Goal: Transaction & Acquisition: Purchase product/service

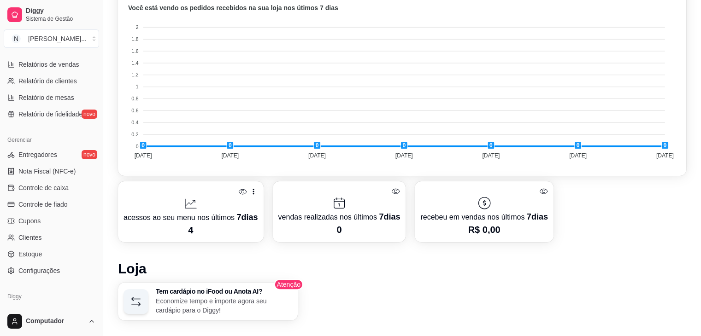
scroll to position [326, 0]
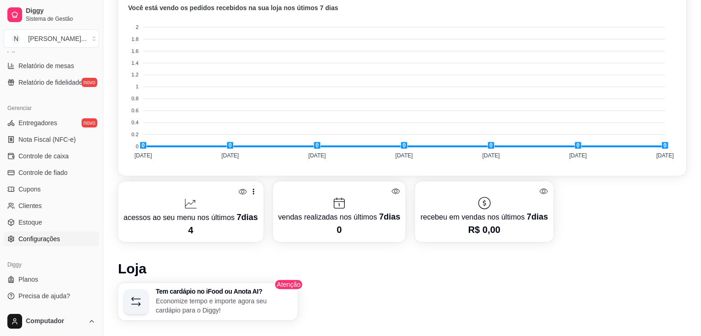
click at [43, 241] on span "Configurações" at bounding box center [38, 239] width 41 height 9
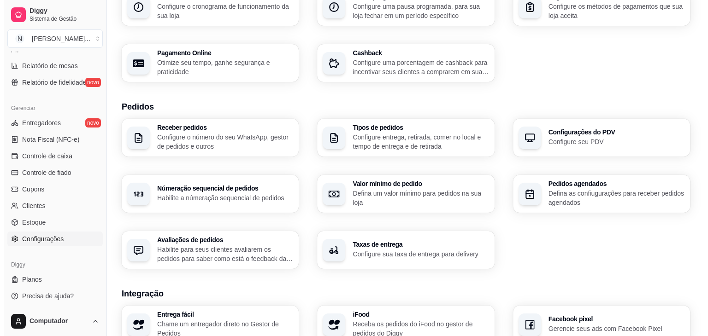
scroll to position [309, 0]
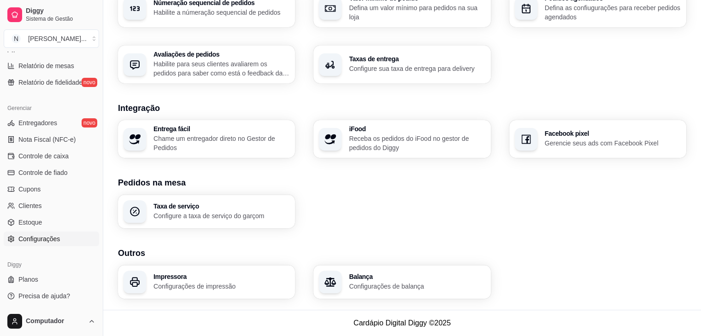
click at [188, 279] on h3 "Impressora" at bounding box center [221, 277] width 136 height 6
click at [216, 279] on h3 "Impressora" at bounding box center [221, 277] width 136 height 6
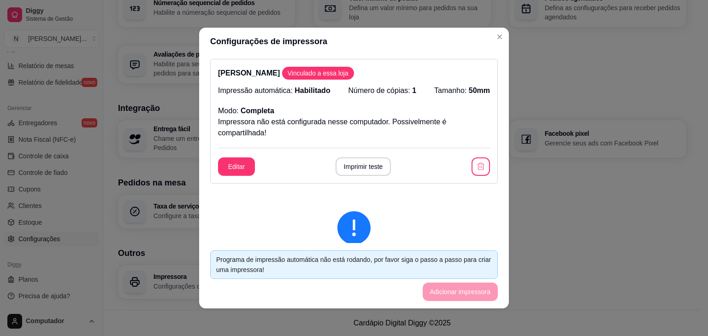
click at [267, 230] on div at bounding box center [354, 228] width 258 height 33
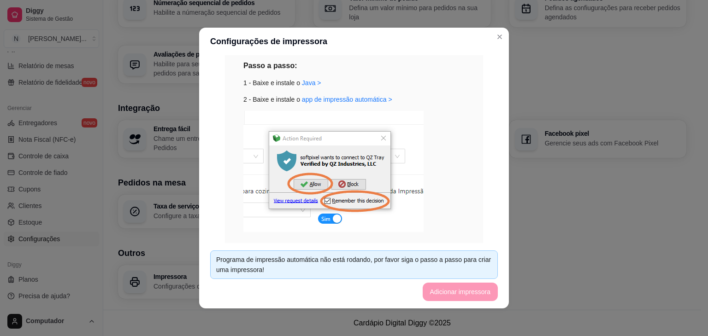
scroll to position [230, 0]
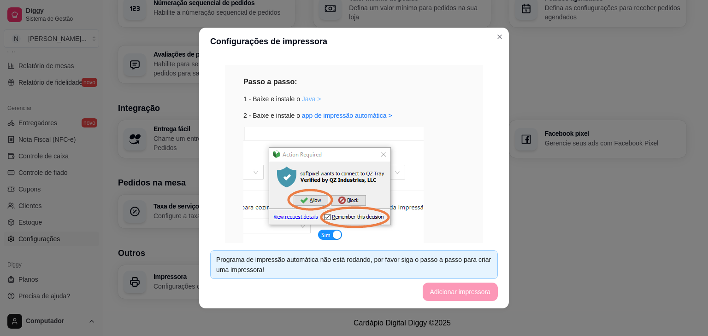
click at [305, 97] on link "Java >" at bounding box center [311, 98] width 19 height 7
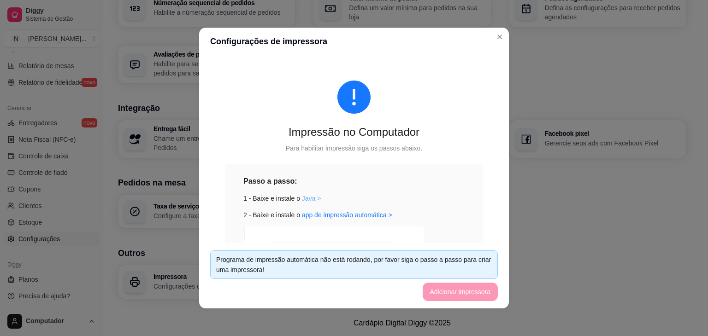
scroll to position [177, 0]
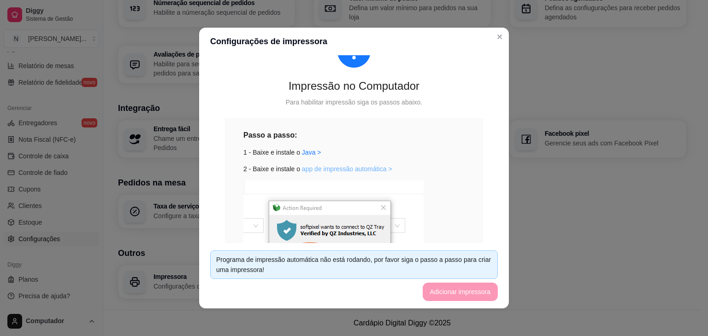
click at [336, 170] on link "app de impressão automática >" at bounding box center [347, 168] width 90 height 7
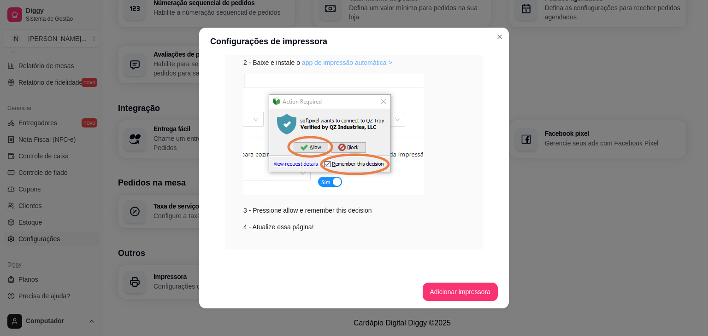
scroll to position [283, 0]
click at [448, 285] on button "Adicionar impressora" at bounding box center [460, 292] width 73 height 18
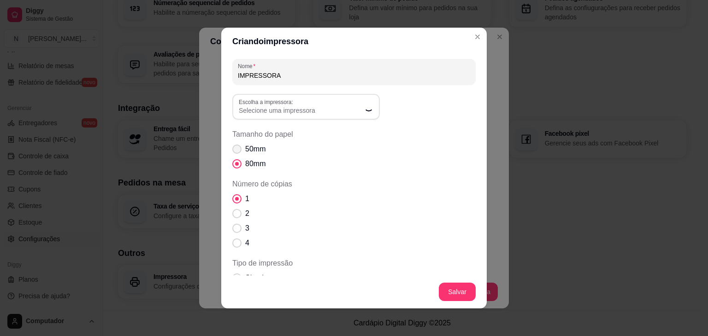
click at [236, 150] on span "Tamanho do papel" at bounding box center [236, 149] width 9 height 9
click at [236, 151] on input "50mm" at bounding box center [235, 154] width 6 height 6
radio input "true"
click at [287, 108] on span "Selecione uma impressora" at bounding box center [301, 110] width 124 height 9
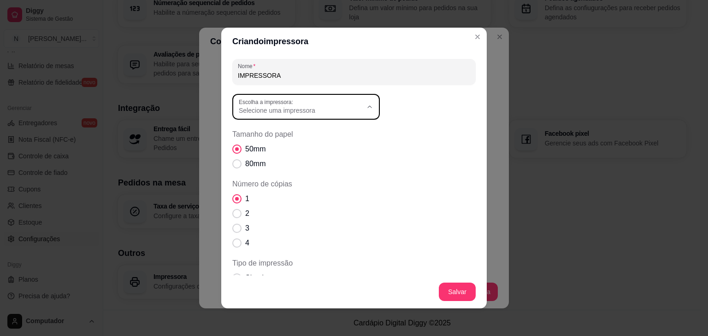
click at [273, 148] on span "Impressora" at bounding box center [298, 147] width 118 height 9
type input "Impressora"
select select "Impressora"
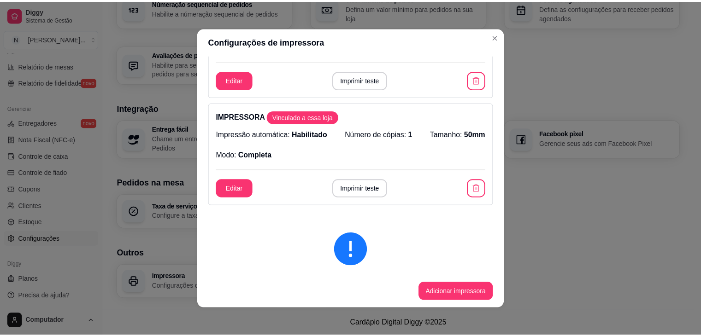
scroll to position [92, 0]
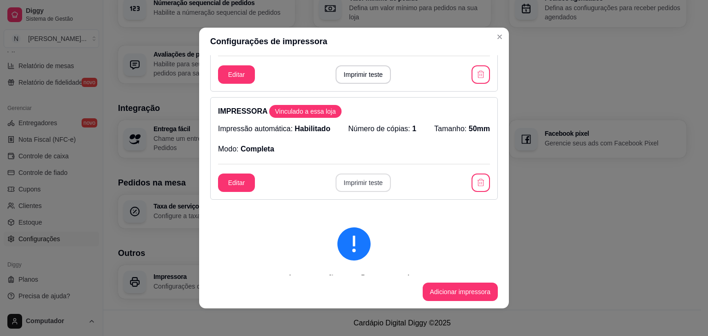
click at [351, 183] on button "Imprimir teste" at bounding box center [363, 183] width 56 height 18
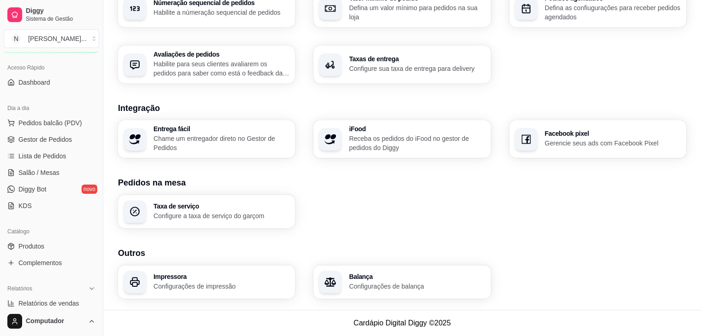
scroll to position [0, 0]
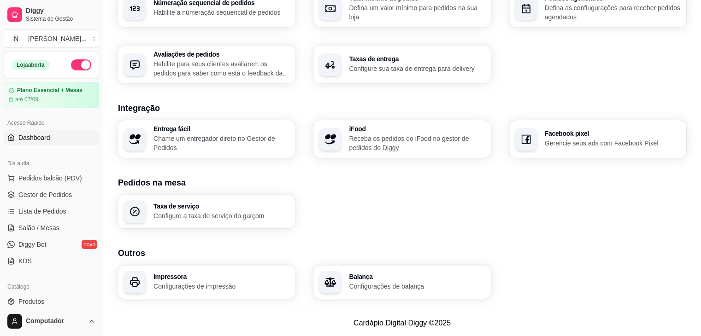
click at [33, 141] on span "Dashboard" at bounding box center [34, 137] width 32 height 9
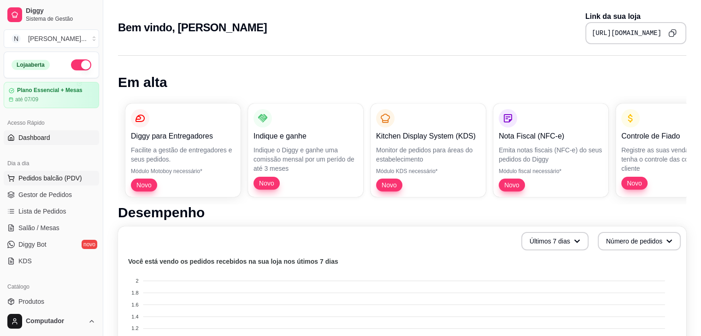
click at [45, 185] on button "Pedidos balcão (PDV)" at bounding box center [51, 178] width 95 height 15
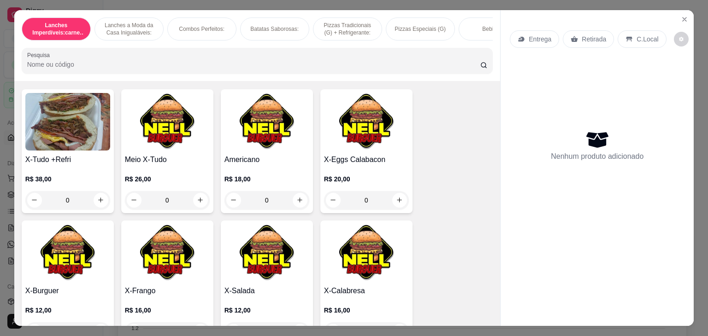
scroll to position [51, 0]
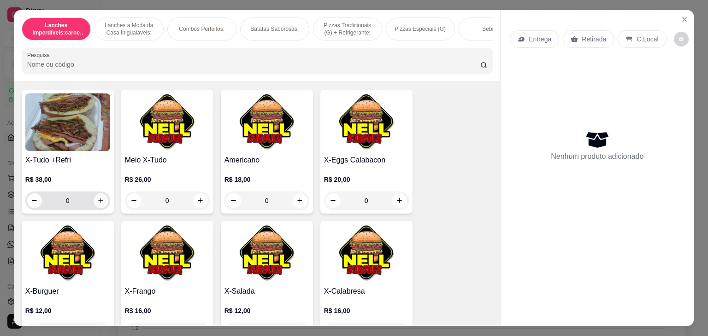
click at [94, 208] on button "increase-product-quantity" at bounding box center [101, 201] width 15 height 15
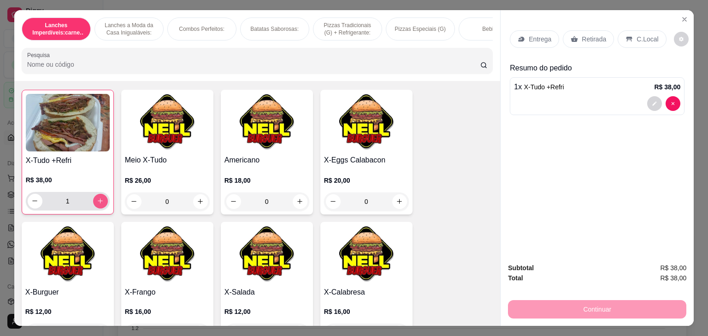
type input "1"
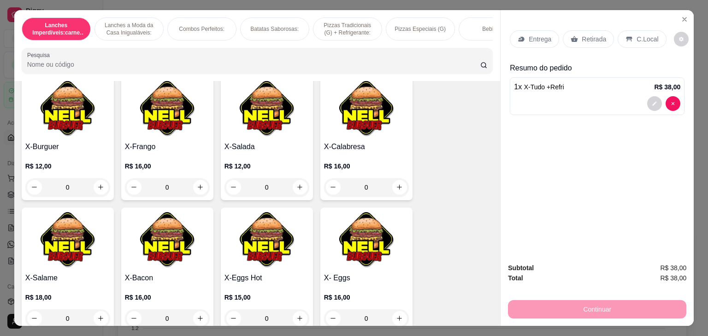
scroll to position [304, 0]
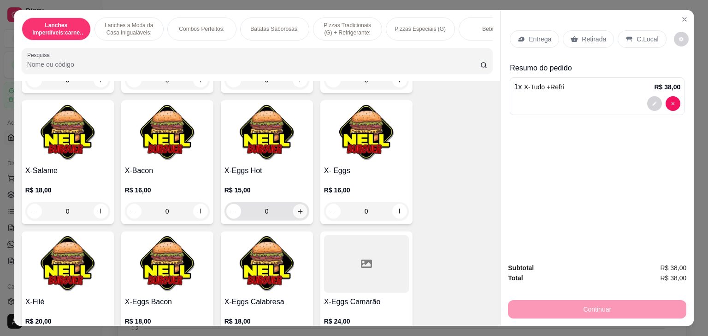
click at [300, 215] on icon "increase-product-quantity" at bounding box center [299, 211] width 7 height 7
type input "1"
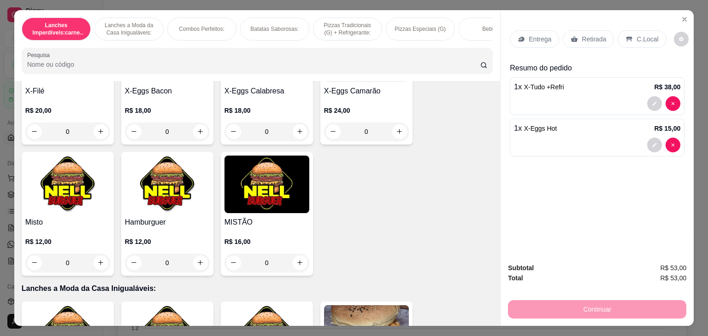
scroll to position [516, 0]
click at [296, 264] on div "0" at bounding box center [266, 263] width 85 height 18
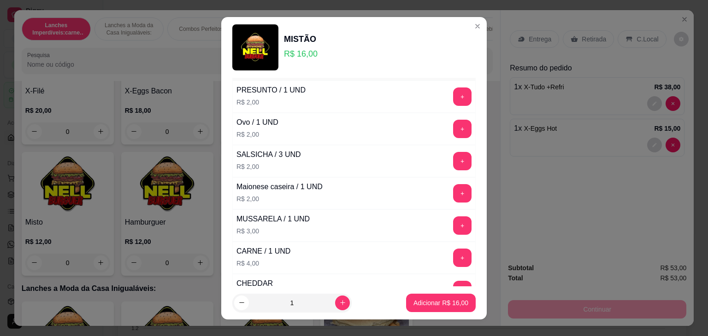
scroll to position [0, 0]
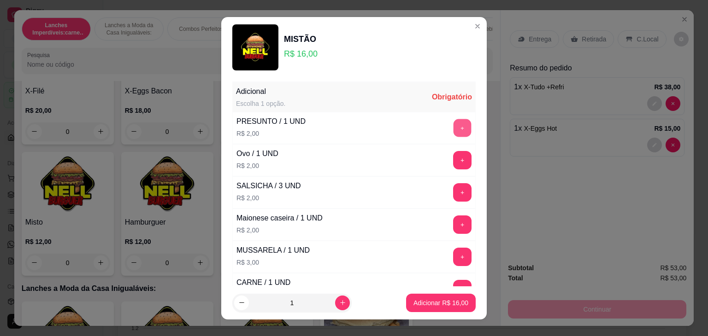
click at [453, 133] on button "+" at bounding box center [462, 128] width 18 height 18
click at [440, 305] on p "Adicionar R$ 18,00" at bounding box center [440, 303] width 53 height 9
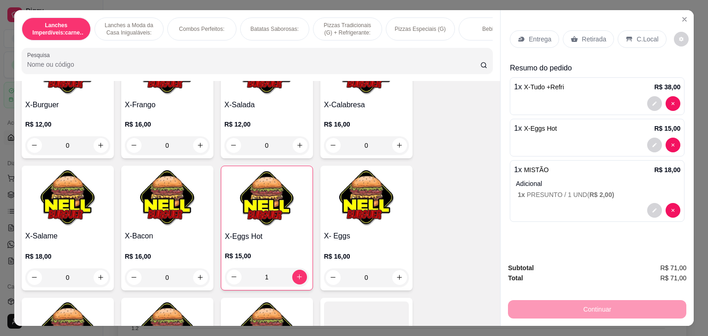
scroll to position [238, 0]
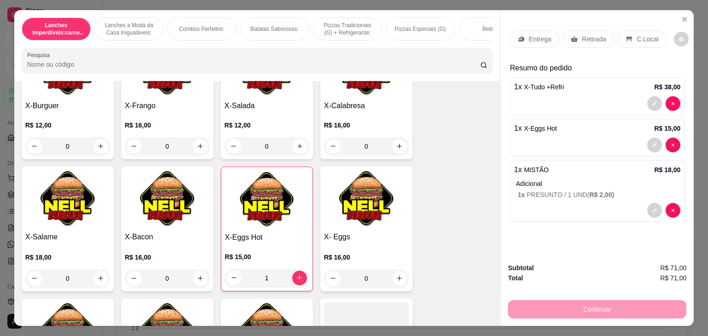
click at [274, 267] on div "R$ 15,00 1" at bounding box center [267, 270] width 84 height 35
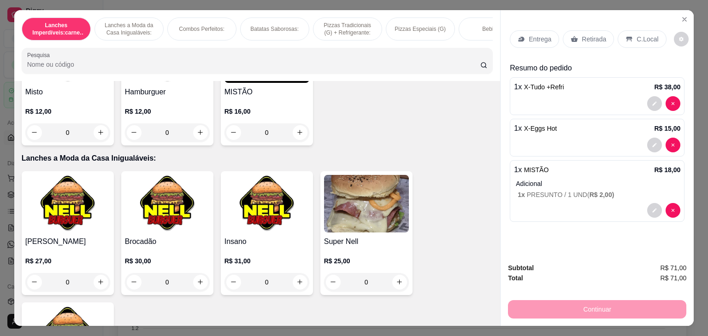
scroll to position [714, 0]
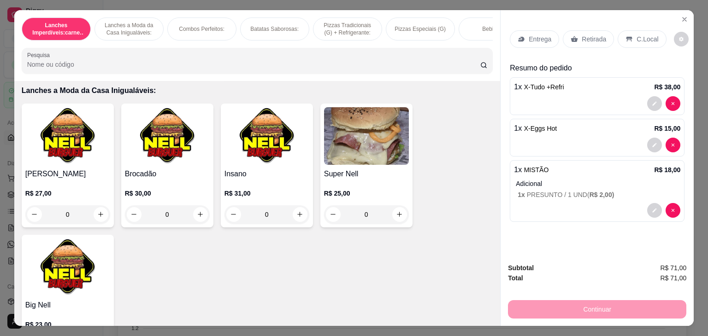
click at [299, 218] on div "0" at bounding box center [266, 215] width 85 height 18
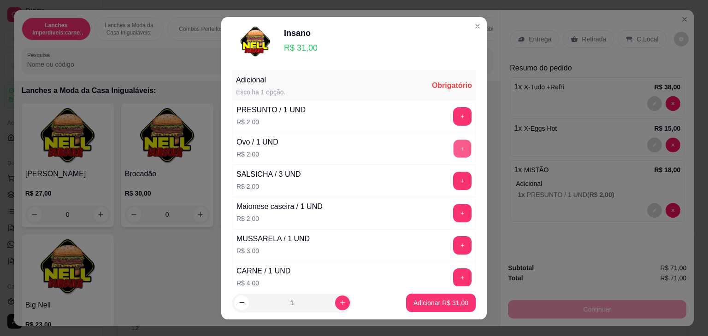
click at [453, 150] on button "+" at bounding box center [462, 149] width 18 height 18
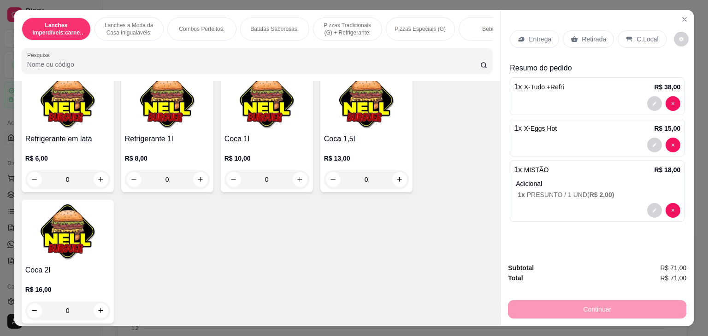
scroll to position [23, 0]
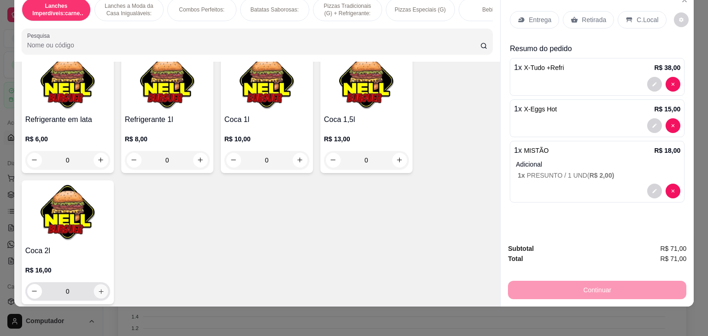
click at [100, 284] on button "increase-product-quantity" at bounding box center [101, 291] width 14 height 14
type input "1"
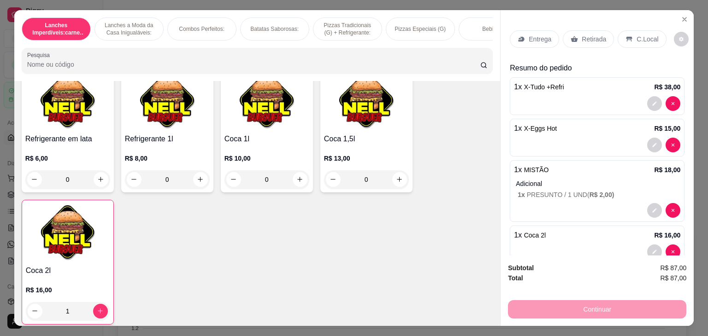
scroll to position [20, 0]
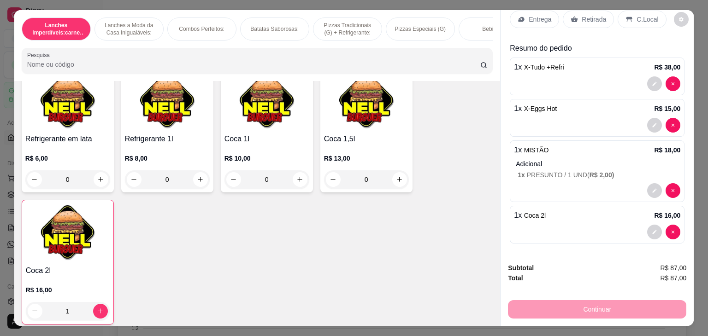
click at [599, 306] on div "Continuar" at bounding box center [597, 308] width 178 height 21
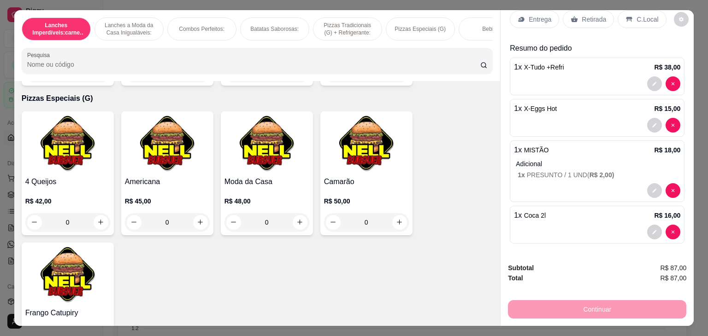
scroll to position [1459, 0]
click at [398, 219] on icon "increase-product-quantity" at bounding box center [399, 222] width 7 height 7
type input "1"
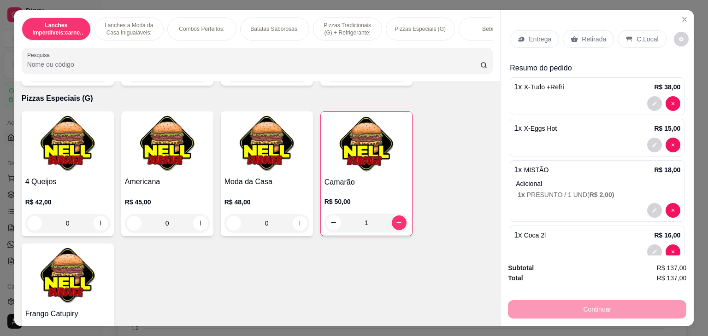
scroll to position [0, 0]
click at [636, 36] on p "C.Local" at bounding box center [647, 39] width 22 height 9
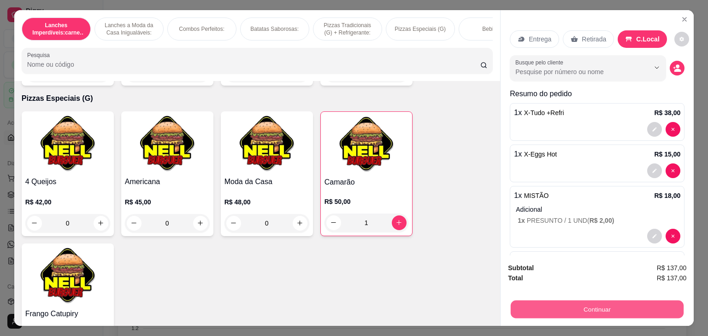
click at [576, 306] on button "Continuar" at bounding box center [597, 310] width 173 height 18
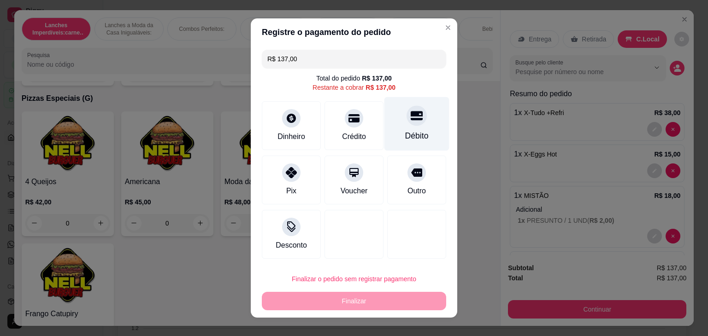
click at [415, 126] on div "Débito" at bounding box center [416, 124] width 65 height 54
type input "R$ 0,00"
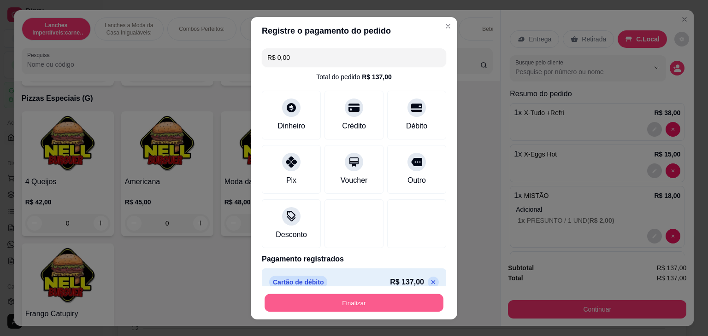
click at [407, 301] on button "Finalizar" at bounding box center [354, 303] width 179 height 18
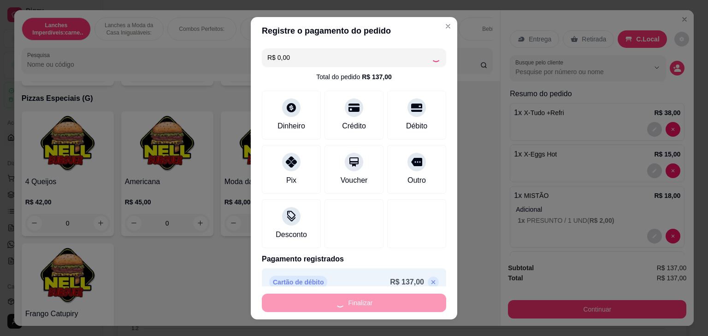
type input "0"
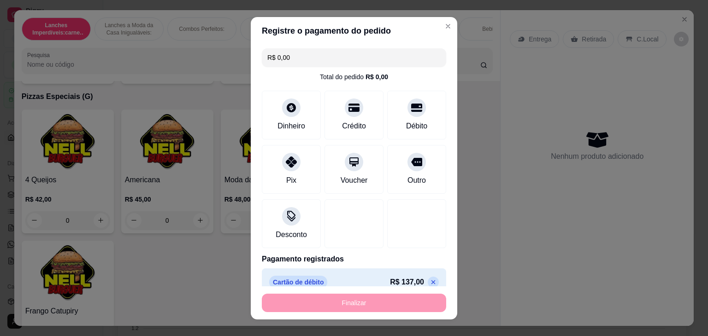
type input "-R$ 137,00"
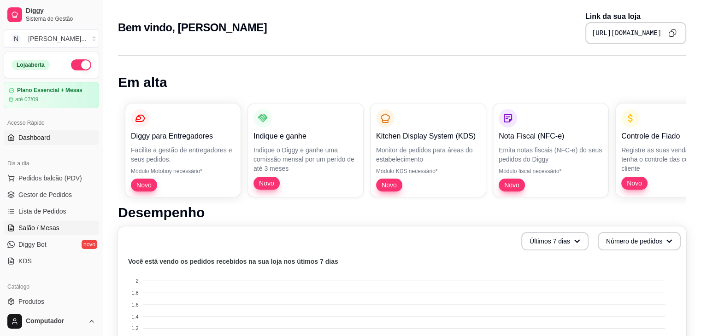
click at [47, 229] on span "Salão / Mesas" at bounding box center [38, 228] width 41 height 9
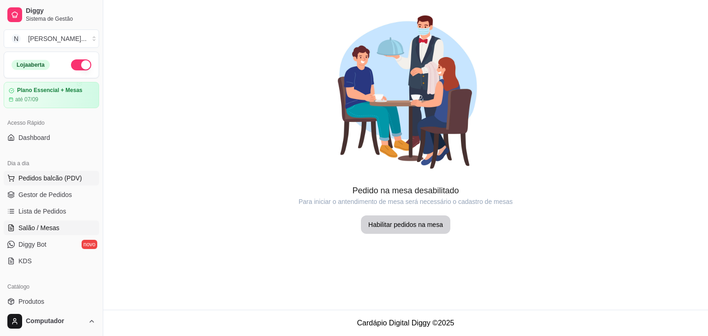
click at [59, 181] on span "Pedidos balcão (PDV)" at bounding box center [50, 178] width 64 height 9
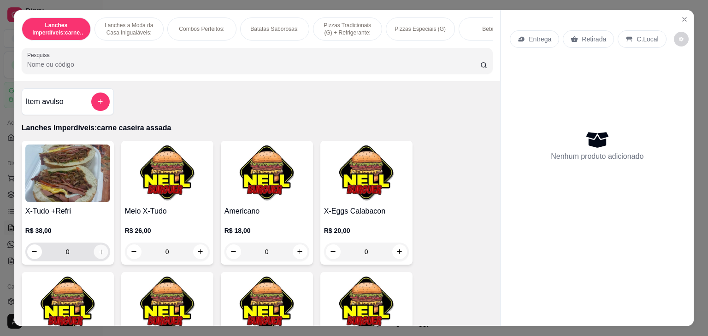
click at [99, 259] on button "increase-product-quantity" at bounding box center [101, 252] width 14 height 14
type input "1"
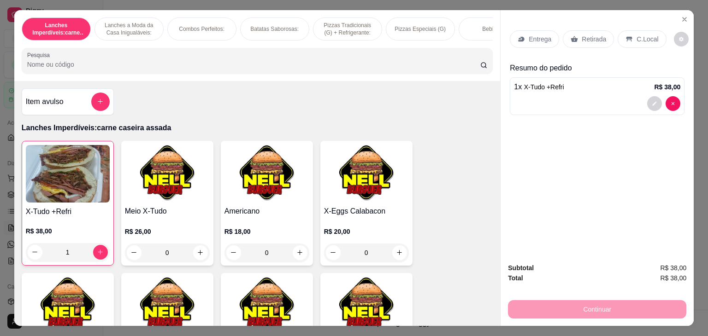
click at [530, 37] on p "Entrega" at bounding box center [540, 39] width 23 height 9
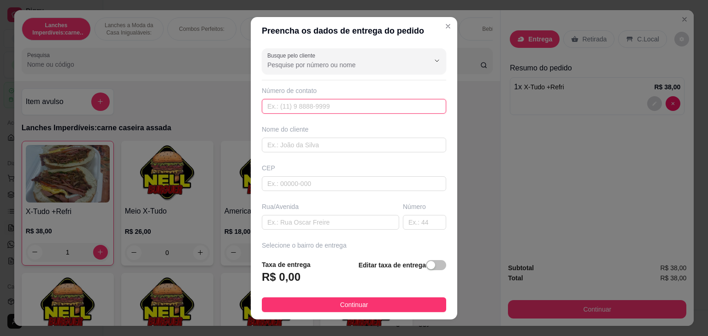
click at [318, 108] on input "text" at bounding box center [354, 106] width 184 height 15
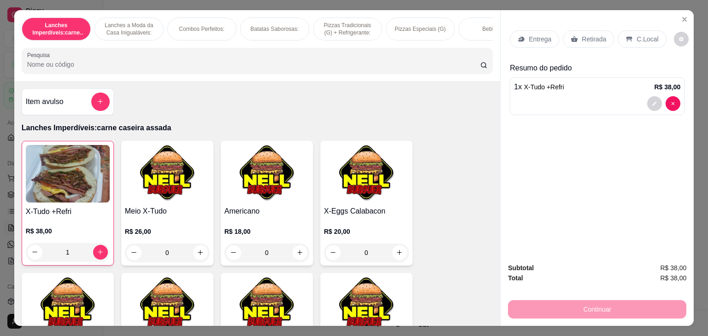
click at [602, 36] on div "Retirada" at bounding box center [588, 39] width 51 height 18
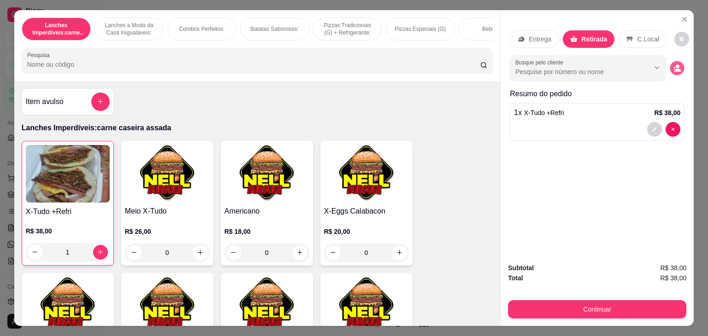
click at [677, 63] on button "decrease-product-quantity" at bounding box center [677, 68] width 14 height 14
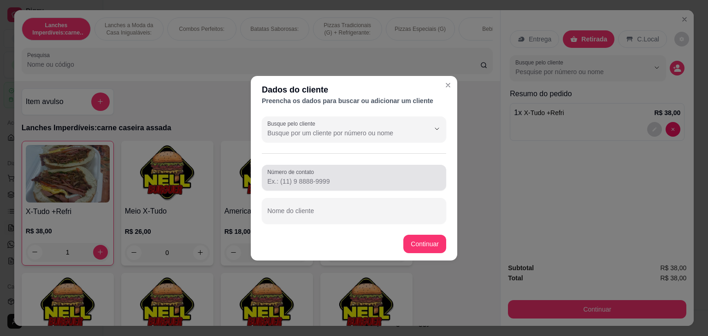
click at [334, 182] on input "Número de contato" at bounding box center [353, 181] width 173 height 9
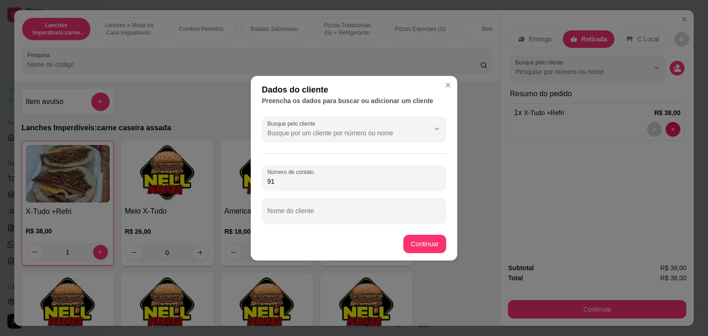
click at [337, 182] on input "91" at bounding box center [353, 181] width 173 height 9
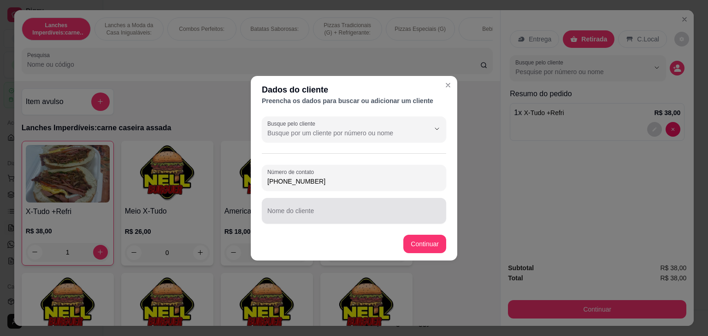
type input "[PHONE_NUMBER]"
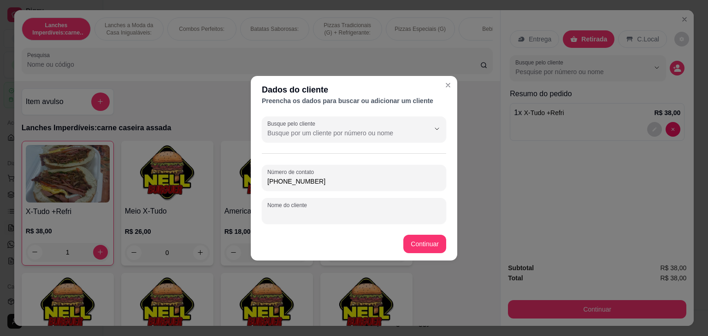
click at [329, 212] on input "Nome do cliente" at bounding box center [353, 214] width 173 height 9
type input "[PERSON_NAME]"
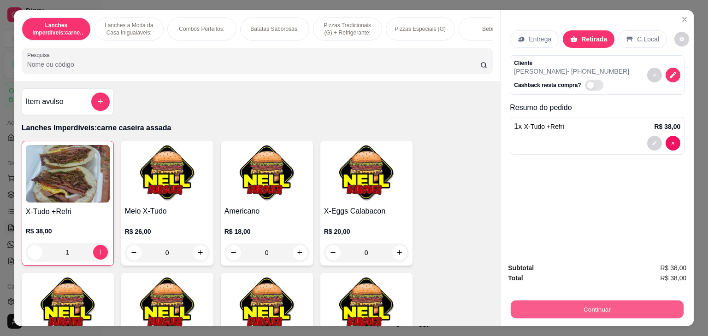
click at [611, 302] on button "Continuar" at bounding box center [597, 310] width 173 height 18
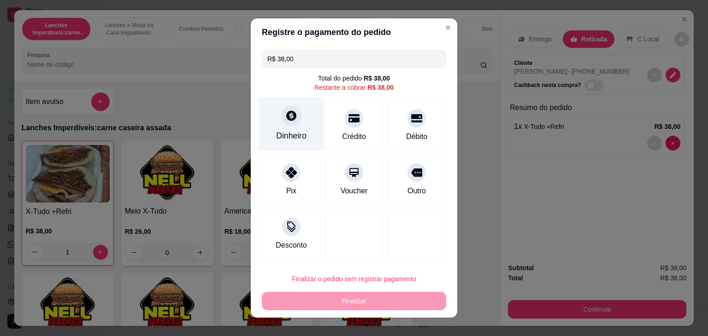
click at [296, 148] on div "Dinheiro" at bounding box center [291, 124] width 65 height 54
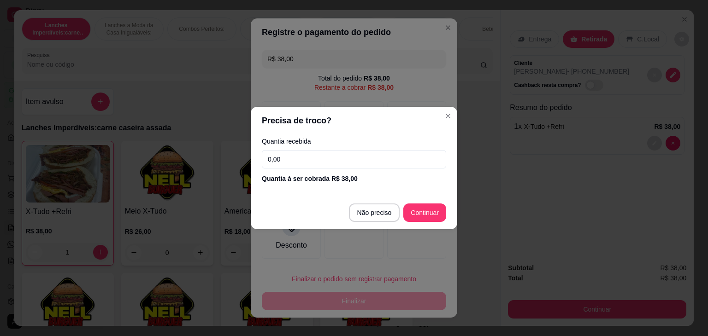
click at [332, 164] on input "0,00" at bounding box center [354, 159] width 184 height 18
type input "5,00"
type input "R$ 0,00"
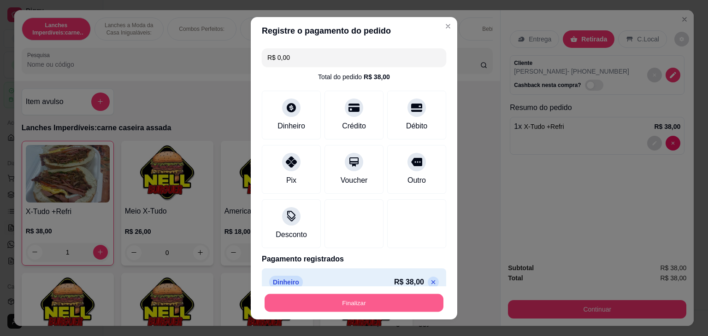
click at [396, 302] on button "Finalizar" at bounding box center [354, 303] width 179 height 18
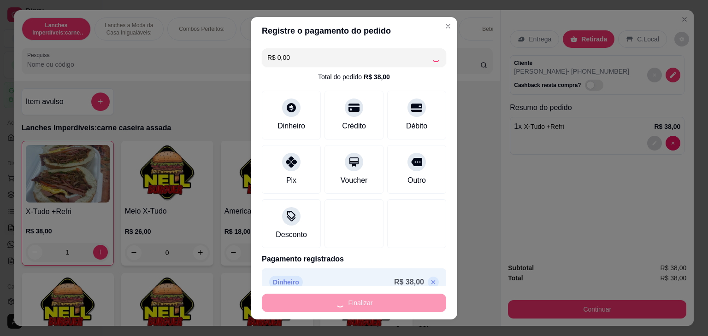
type input "0"
type input "-R$ 38,00"
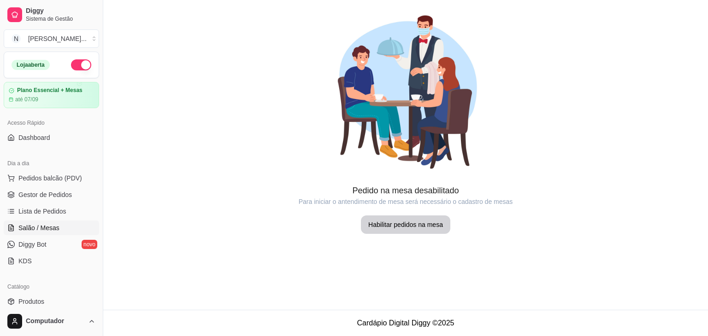
drag, startPoint x: 396, startPoint y: 302, endPoint x: 157, endPoint y: 233, distance: 249.1
click at [157, 233] on main "Pedido na mesa desabilitado Para iniciar o antendimento de mesa será necessário…" at bounding box center [405, 155] width 605 height 310
click at [55, 212] on span "Lista de Pedidos" at bounding box center [42, 211] width 48 height 9
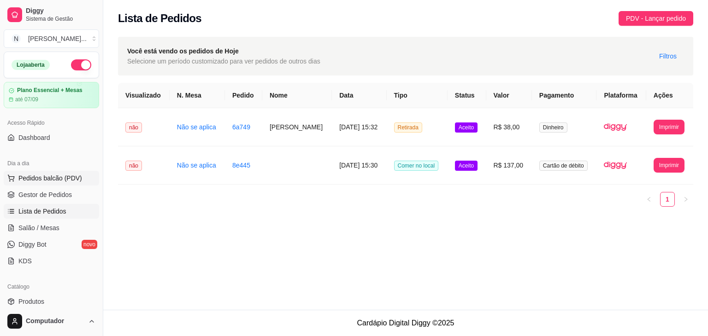
click at [68, 177] on span "Pedidos balcão (PDV)" at bounding box center [50, 178] width 64 height 9
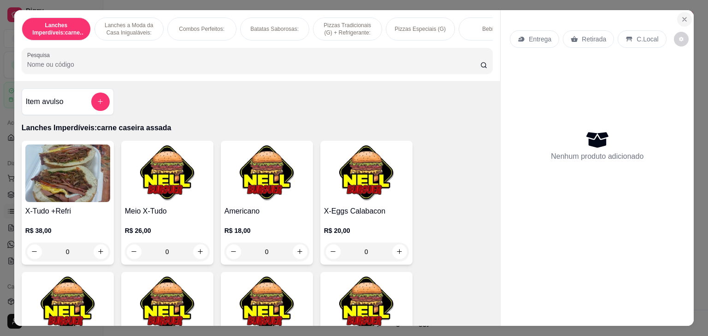
click at [681, 18] on icon "Close" at bounding box center [684, 19] width 7 height 7
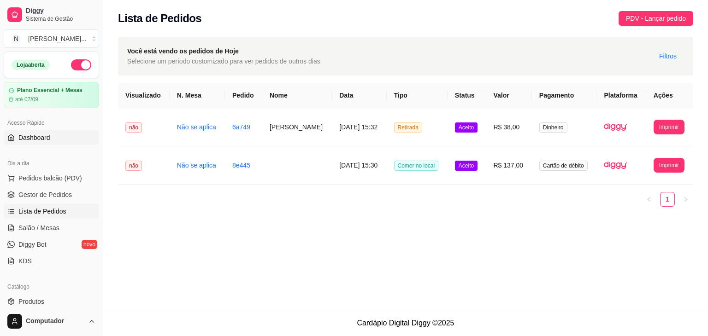
click at [53, 135] on link "Dashboard" at bounding box center [51, 137] width 95 height 15
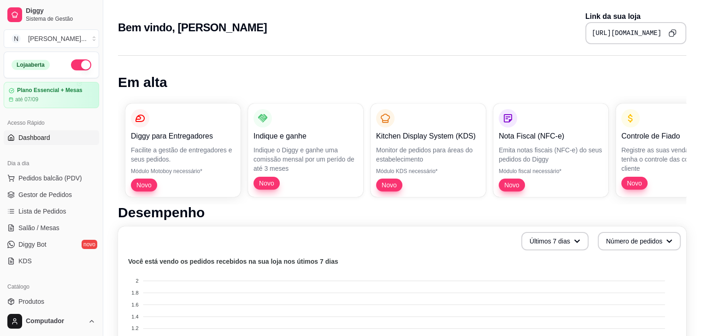
click at [669, 34] on icon "Copy to clipboard" at bounding box center [671, 34] width 5 height 5
click at [671, 35] on icon "Copy to clipboard" at bounding box center [672, 33] width 8 height 8
